Goal: Check status

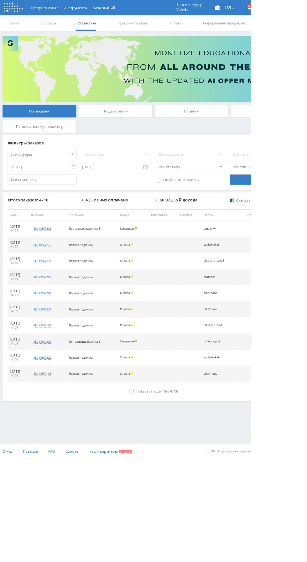
click at [15, 30] on link "Главная" at bounding box center [15, 28] width 18 height 19
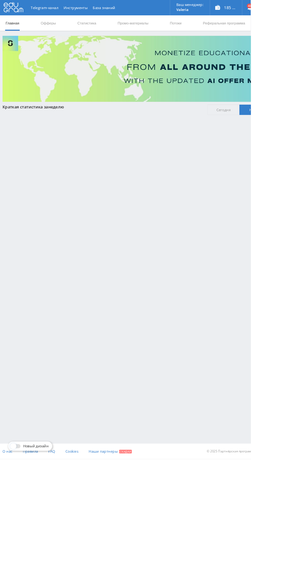
click at [106, 28] on link "Статистика" at bounding box center [106, 28] width 24 height 19
